Goal: Task Accomplishment & Management: Use online tool/utility

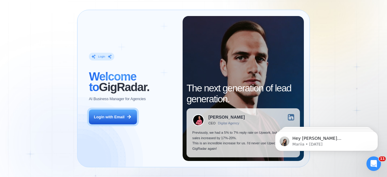
click at [181, 125] on div "Login ‍ Welcome to GigRadar. AI Business Manager for Agencies Login with Email" at bounding box center [132, 88] width 99 height 145
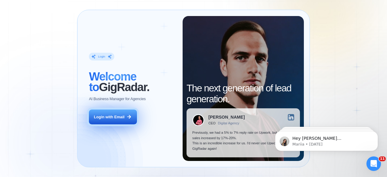
click at [108, 113] on button "Login with Email" at bounding box center [113, 116] width 48 height 15
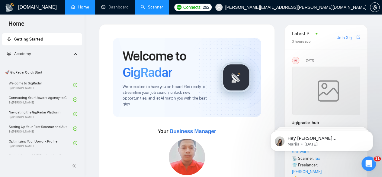
click at [147, 8] on link "Scanner" at bounding box center [152, 7] width 22 height 5
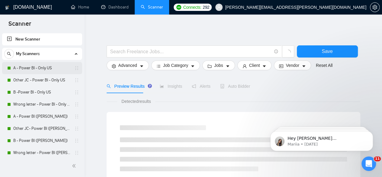
click at [37, 70] on link "A - Power BI - Only US" at bounding box center [41, 68] width 57 height 12
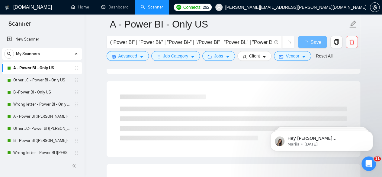
scroll to position [30, 0]
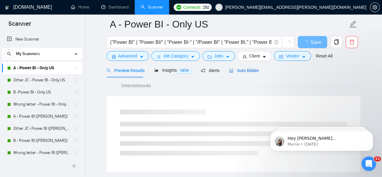
click at [245, 71] on span "Auto Bidder" at bounding box center [244, 70] width 30 height 5
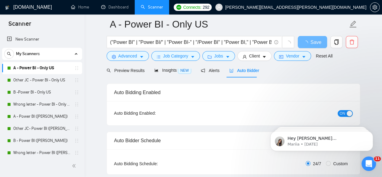
radio input "false"
radio input "true"
checkbox input "true"
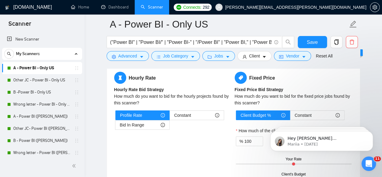
scroll to position [1067, 0]
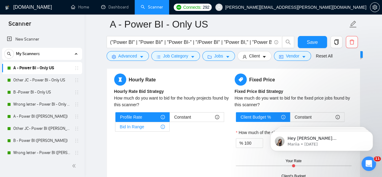
click at [154, 124] on div "Bid In Range" at bounding box center [142, 126] width 45 height 9
click at [115, 128] on input "Bid In Range" at bounding box center [115, 128] width 0 height 0
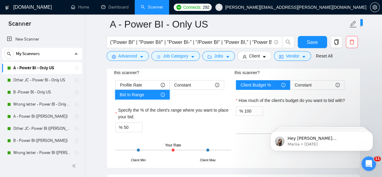
scroll to position [1100, 0]
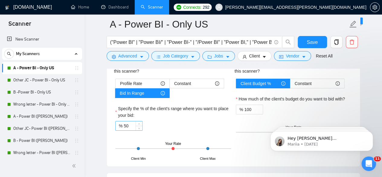
click at [130, 121] on input "50" at bounding box center [133, 125] width 18 height 9
click at [132, 121] on input "50" at bounding box center [133, 125] width 18 height 9
type input "1"
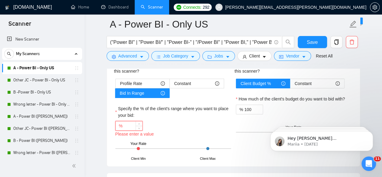
click at [131, 123] on input "Specify the % of the client's range where you want to place your bid:" at bounding box center [133, 125] width 18 height 9
type input "100"
click at [132, 124] on input "100" at bounding box center [133, 125] width 18 height 9
type input "50"
